Goal: Use online tool/utility: Use online tool/utility

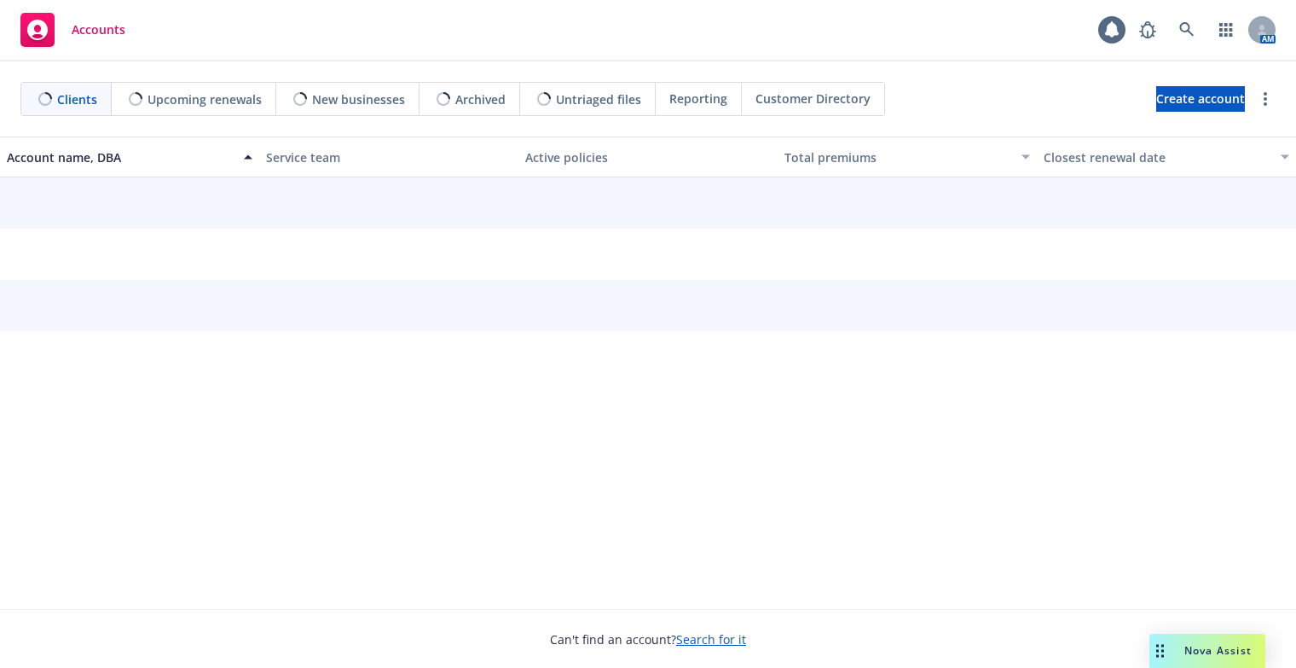
click at [1188, 647] on span "Nova Assist" at bounding box center [1217, 650] width 67 height 14
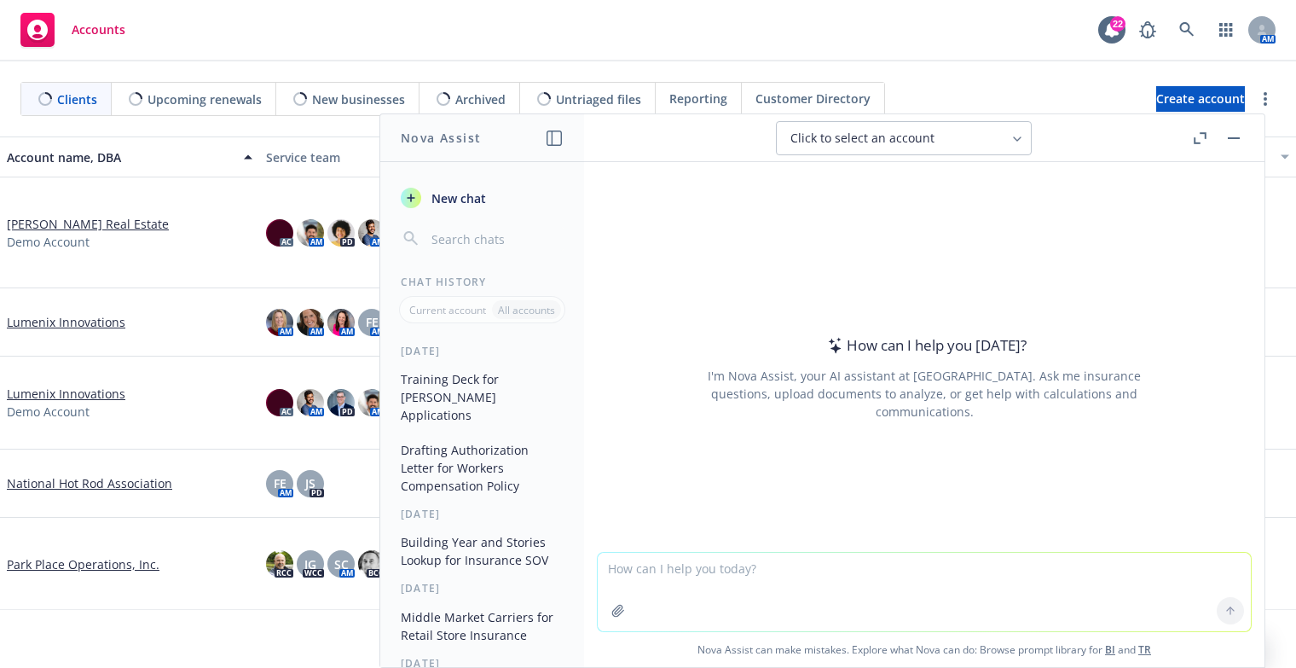
click at [1035, 567] on textarea at bounding box center [924, 591] width 653 height 78
paste textarea "Welcome back! I caught up with [PERSON_NAME] and she mentioned you are already …"
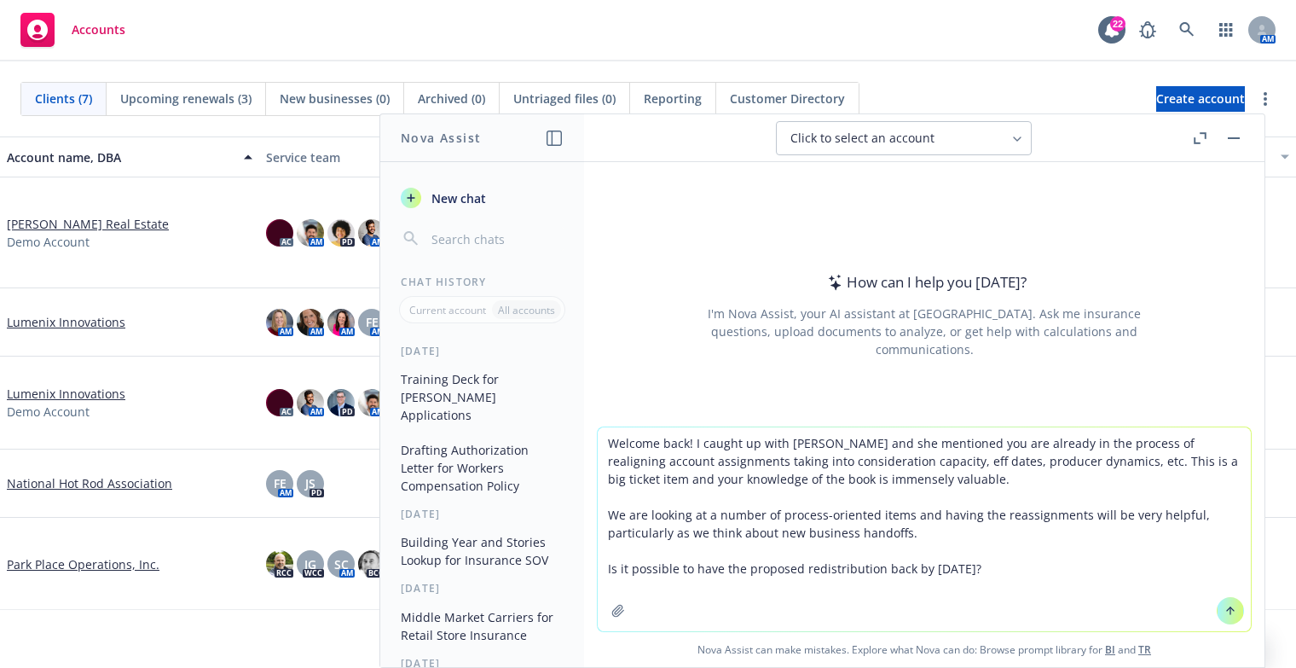
click at [599, 445] on textarea "Welcome back! I caught up with [PERSON_NAME] and she mentioned you are already …" at bounding box center [924, 529] width 653 height 204
type textarea "Rewrite so there is a closing: Welcome back! I caught up with [PERSON_NAME] and…"
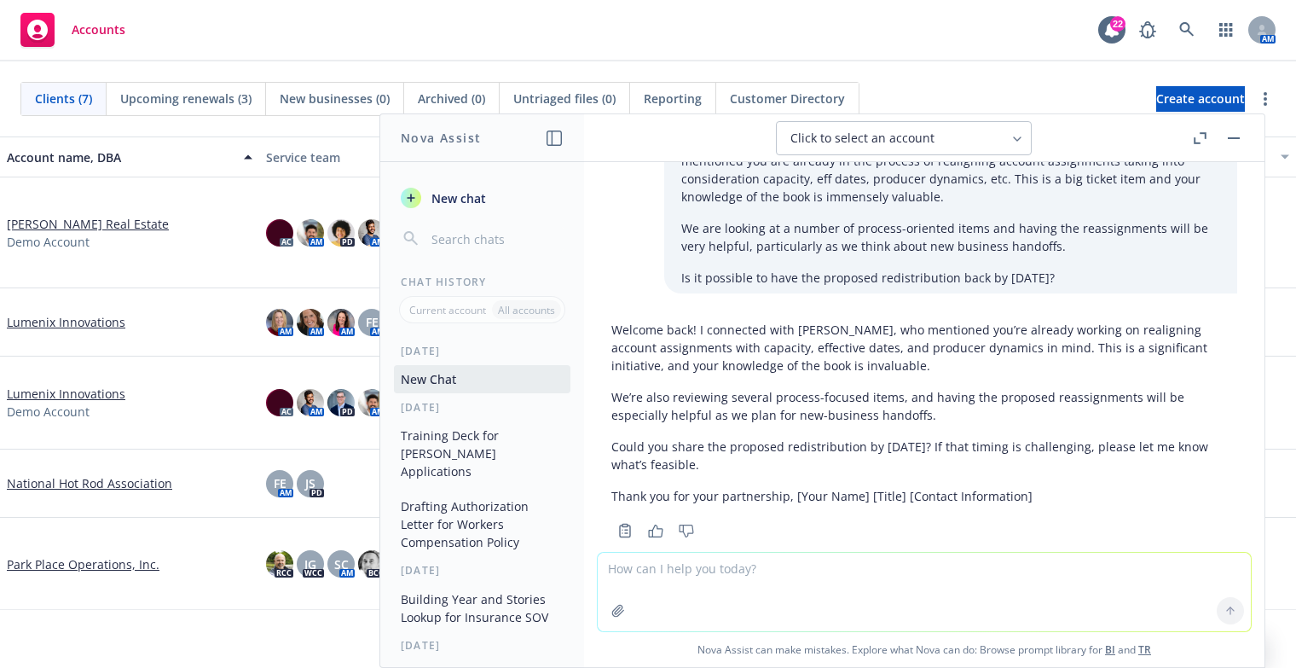
scroll to position [79, 0]
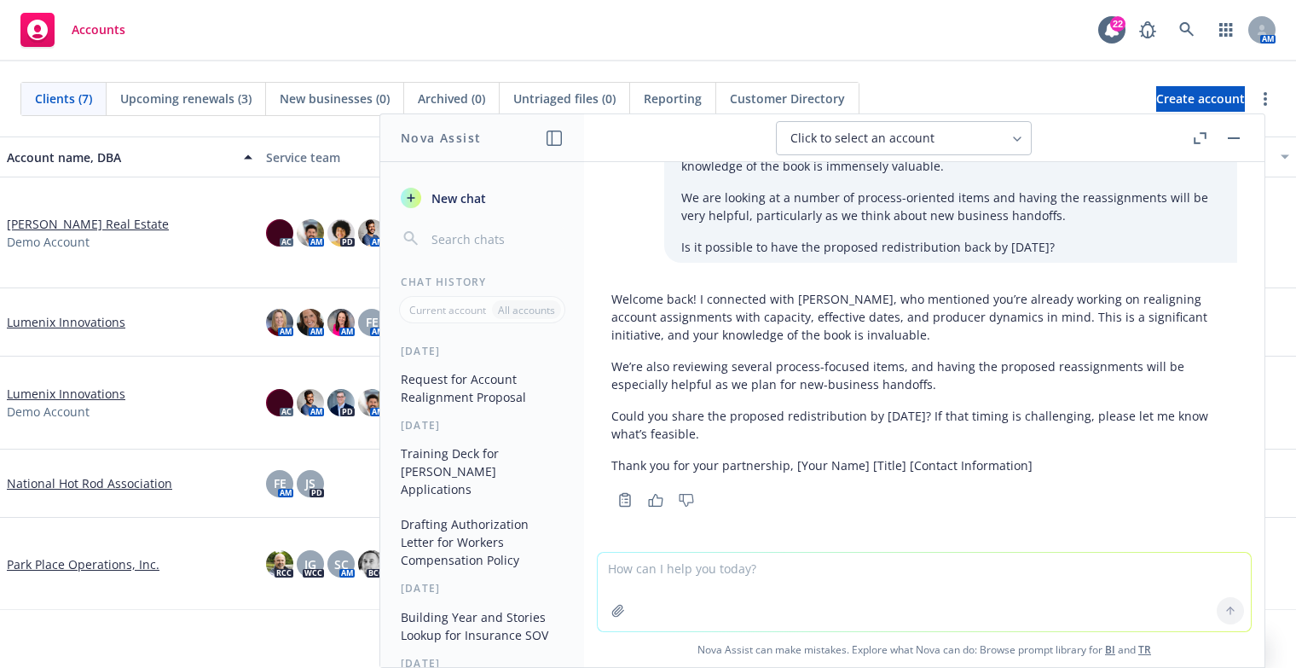
drag, startPoint x: 738, startPoint y: 429, endPoint x: 603, endPoint y: 409, distance: 137.0
click at [603, 409] on div "Welcome back! I connected with [PERSON_NAME], who mentioned you’re already work…" at bounding box center [924, 397] width 653 height 228
copy p "Could you share the proposed redistribution by [DATE]? If that timing is challe…"
